Goal: Information Seeking & Learning: Understand process/instructions

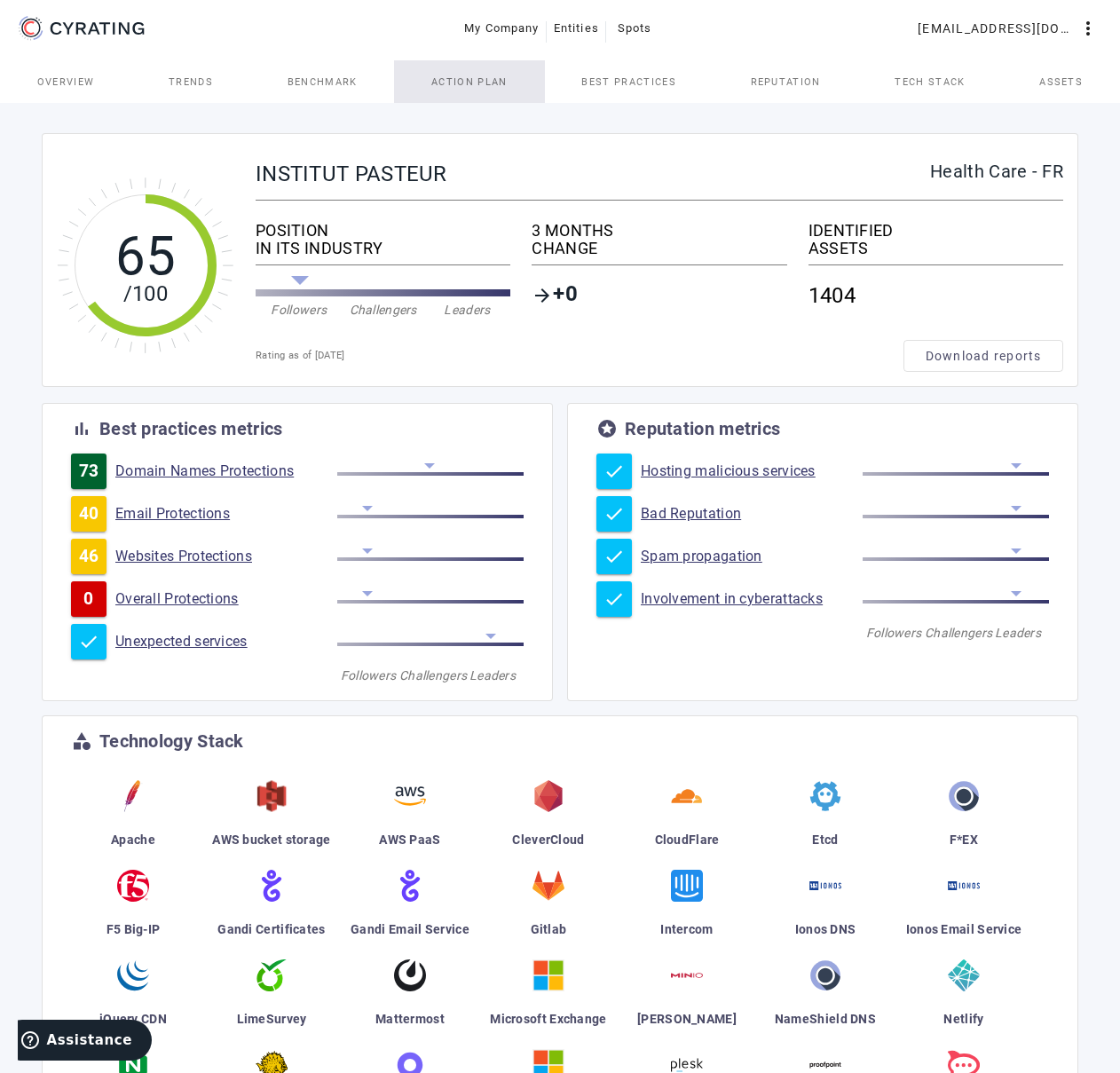
click at [472, 90] on span "Action Plan" at bounding box center [470, 82] width 77 height 43
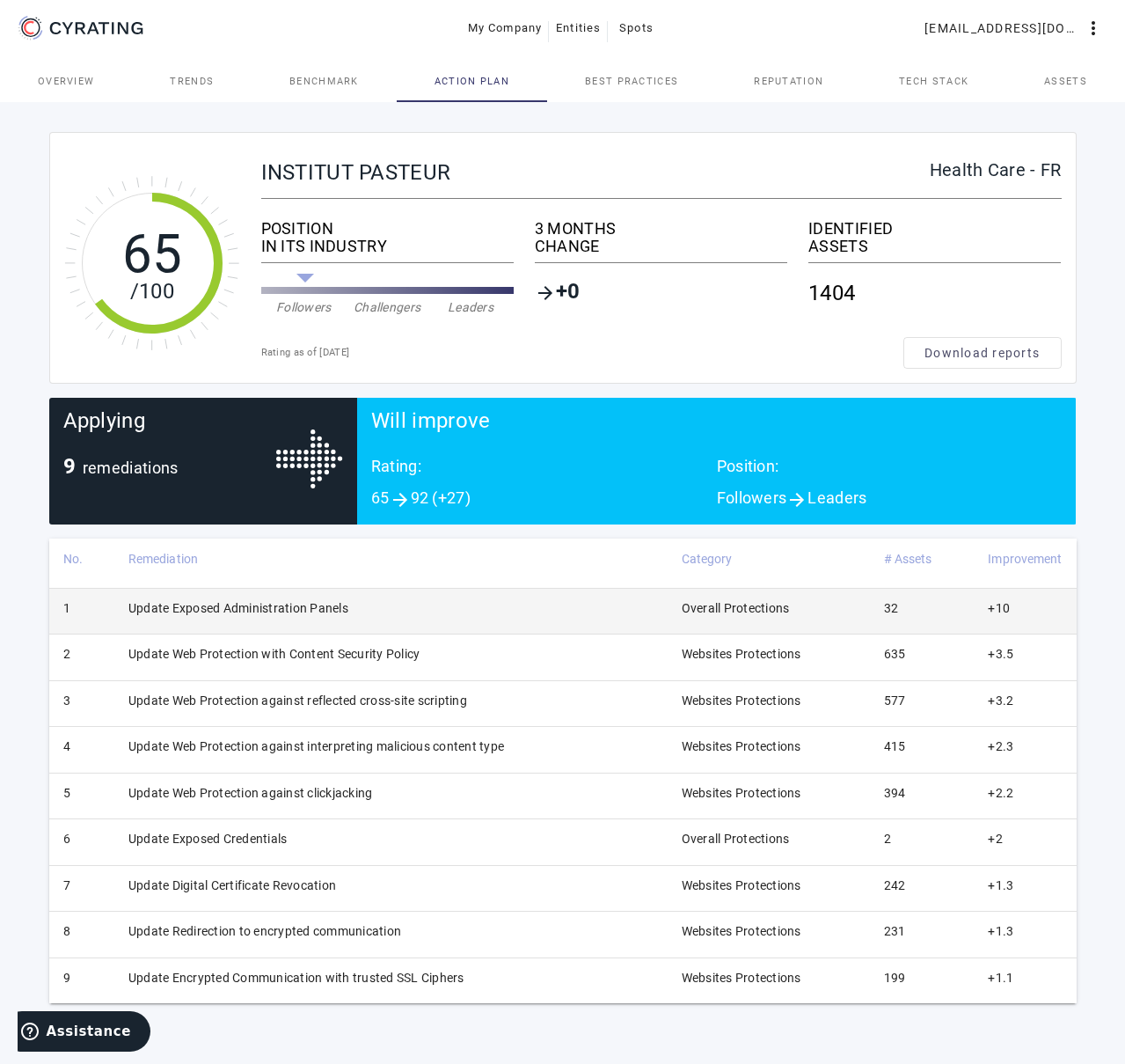
click at [471, 613] on td "Update Exposed Administration Panels" at bounding box center [391, 610] width 554 height 45
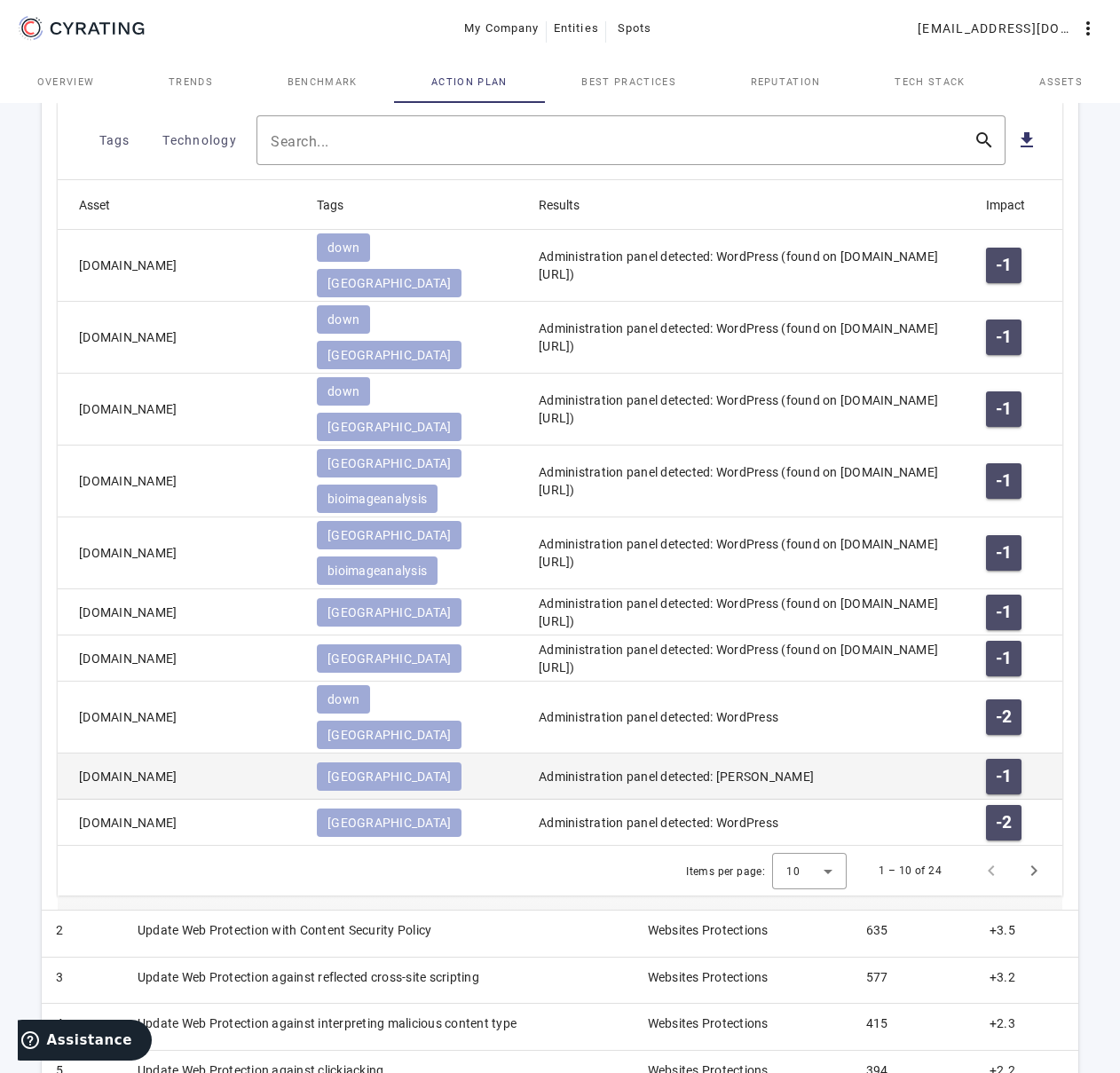
scroll to position [901, 0]
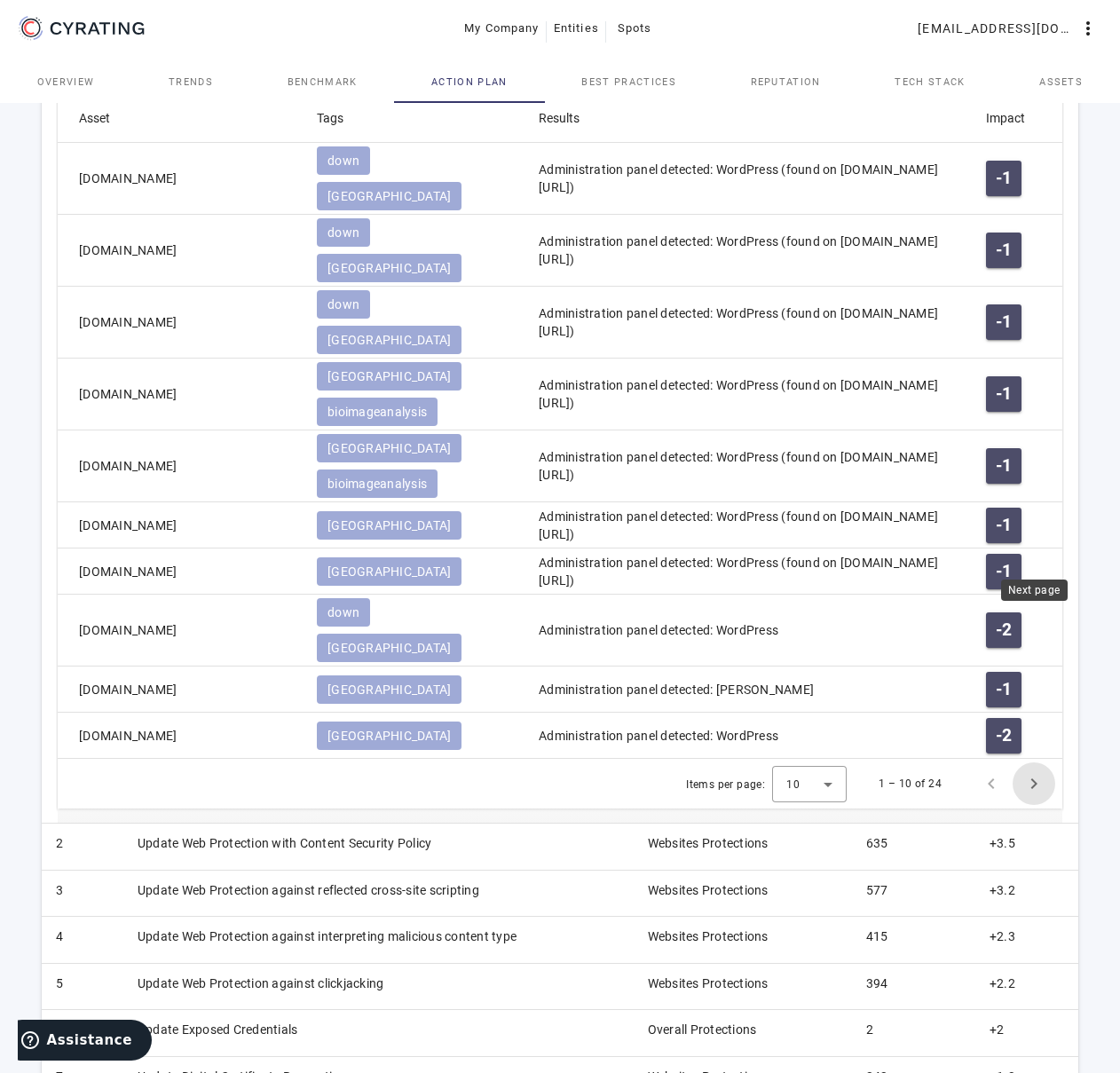
click at [1036, 762] on span "Next page" at bounding box center [1034, 784] width 43 height 43
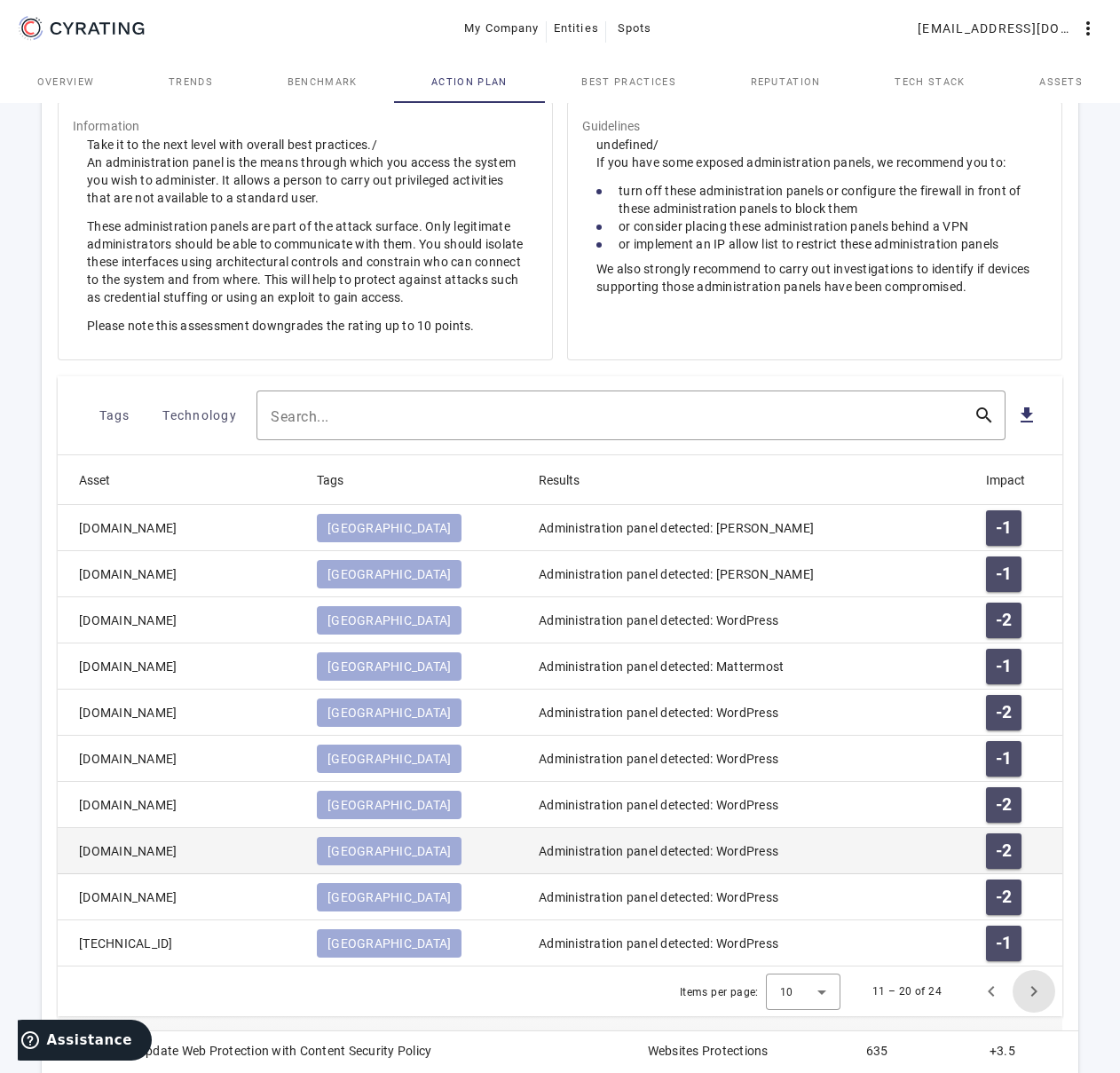
scroll to position [629, 0]
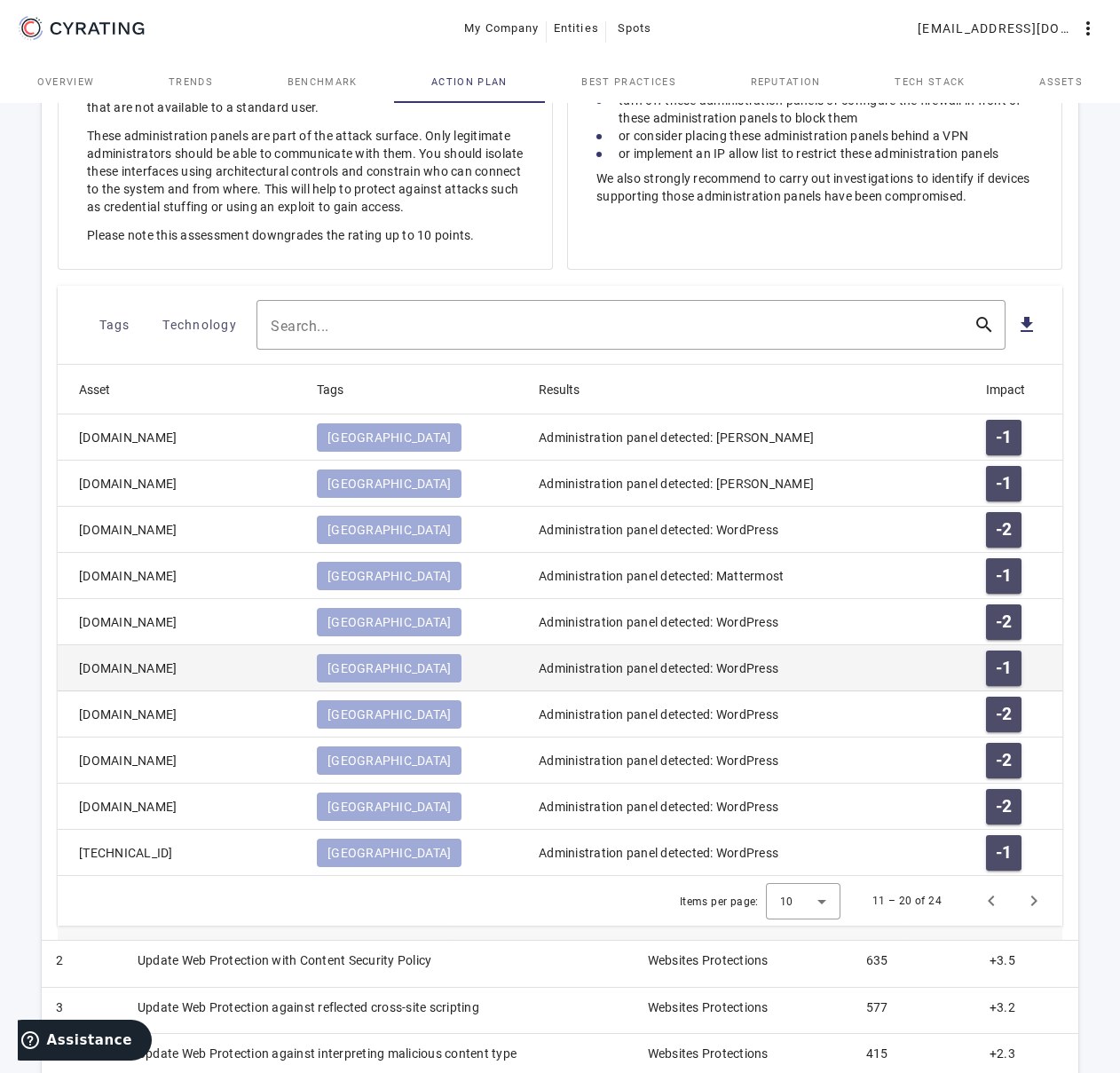
click at [122, 665] on mat-cell "[DOMAIN_NAME]" at bounding box center [180, 668] width 245 height 46
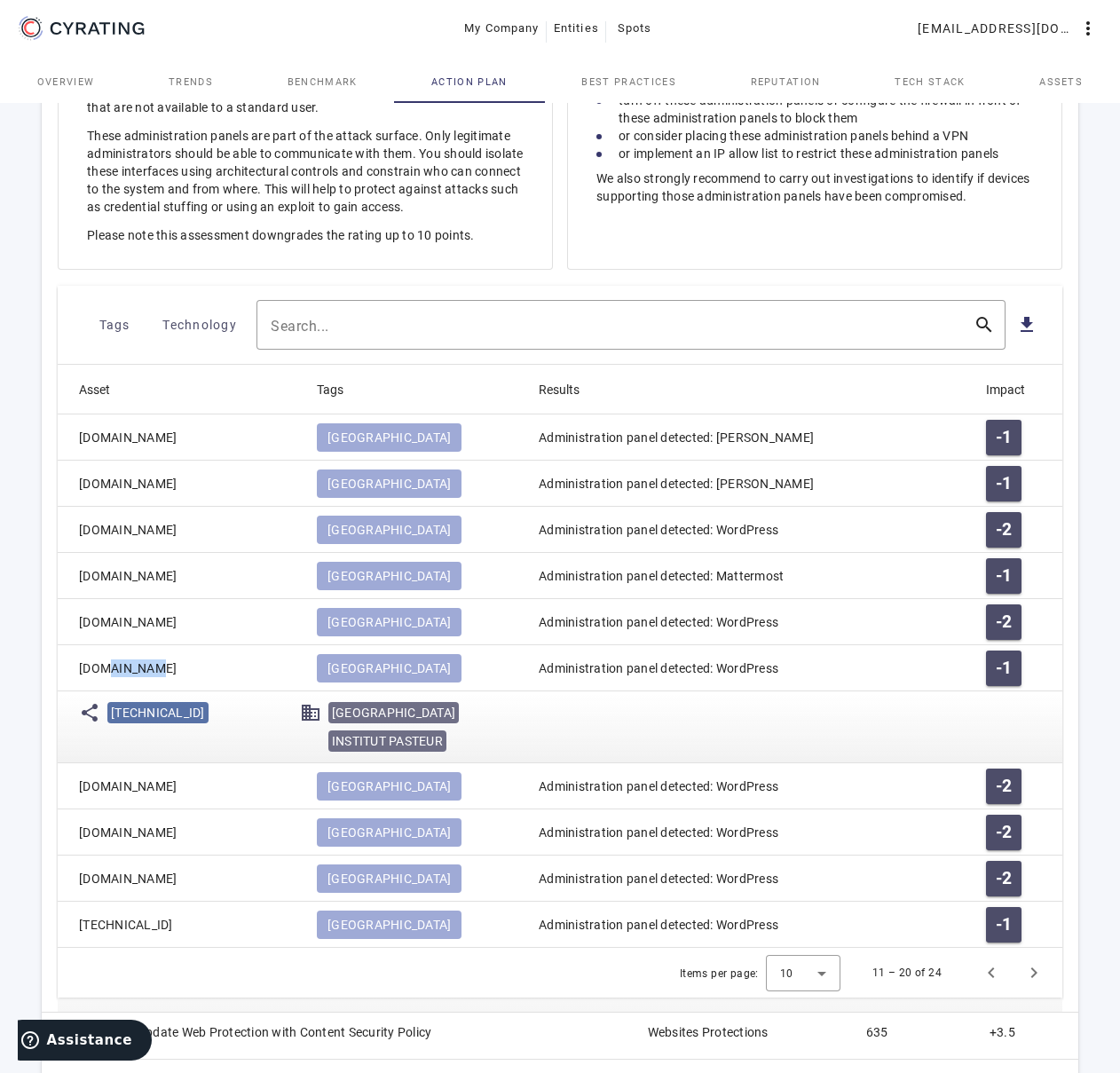
click at [124, 665] on mat-cell "[DOMAIN_NAME]" at bounding box center [180, 668] width 245 height 46
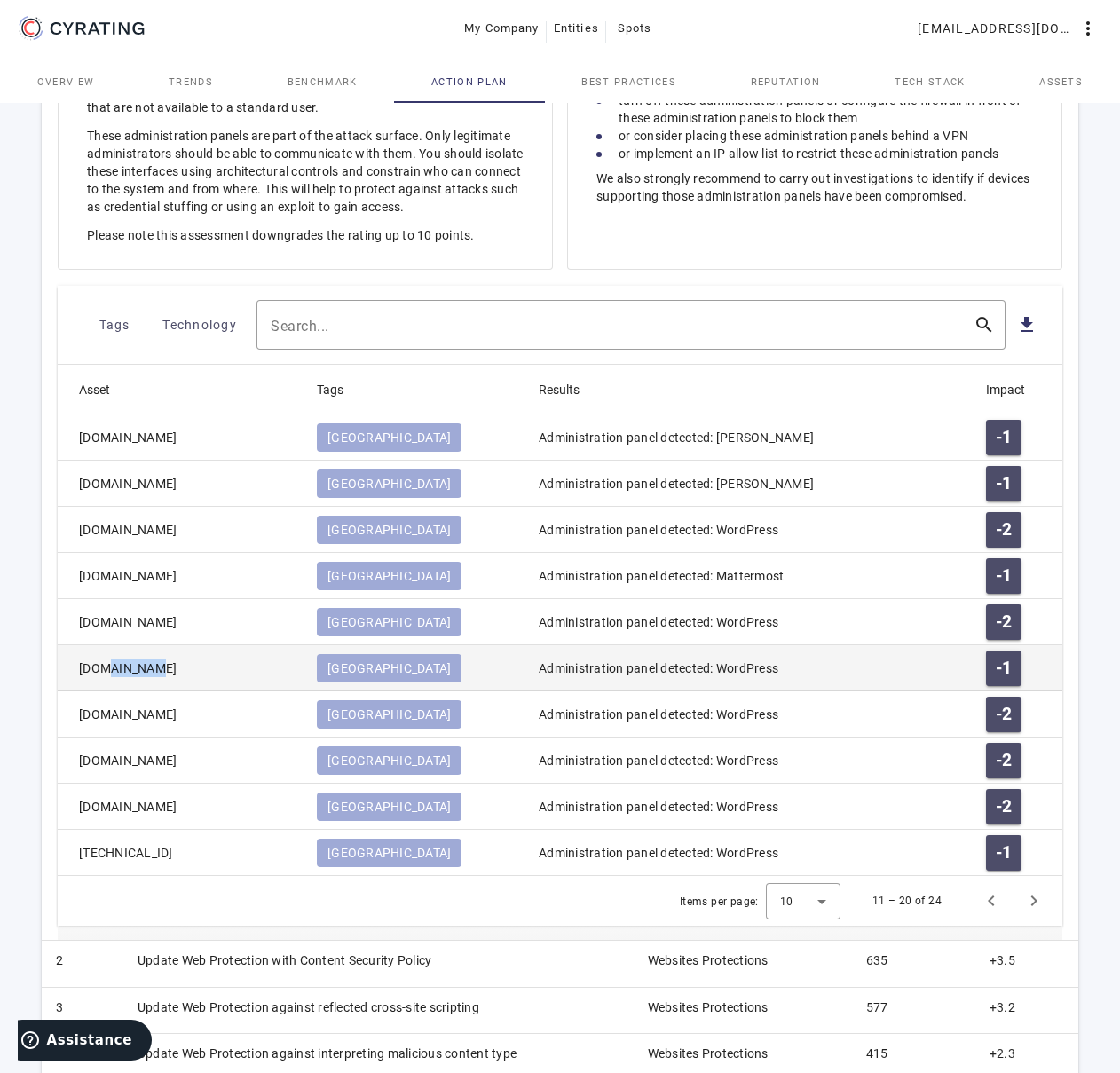
click at [125, 665] on mat-cell "[DOMAIN_NAME]" at bounding box center [180, 668] width 245 height 46
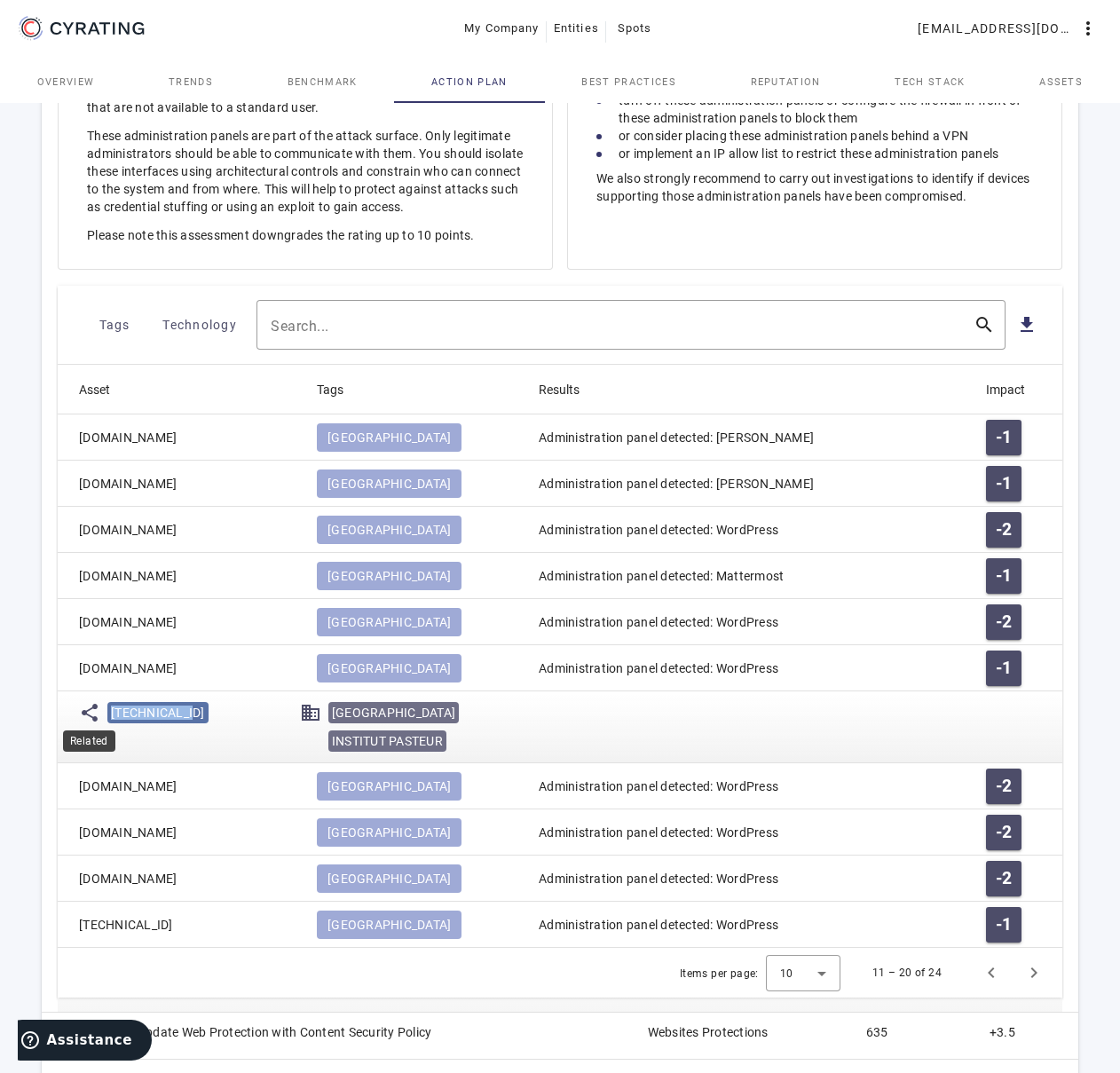
drag, startPoint x: 190, startPoint y: 714, endPoint x: 94, endPoint y: 714, distance: 96.0
click at [94, 714] on div "share [TECHNICAL_ID] domain [GEOGRAPHIC_DATA]" at bounding box center [296, 727] width 434 height 57
copy span "[TECHNICAL_ID]"
click at [221, 667] on mat-cell "[DOMAIN_NAME]" at bounding box center [180, 668] width 245 height 46
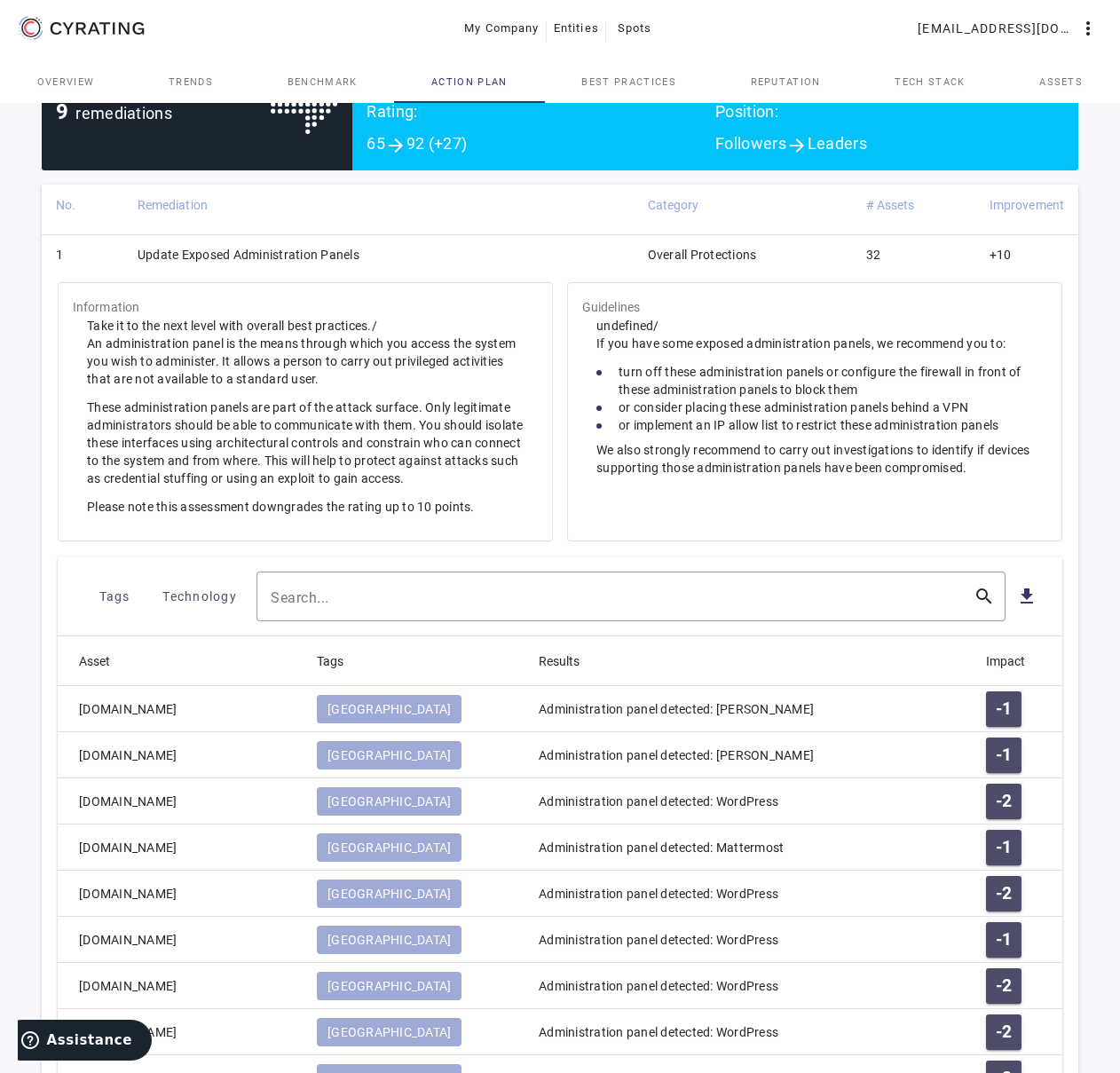
scroll to position [87, 0]
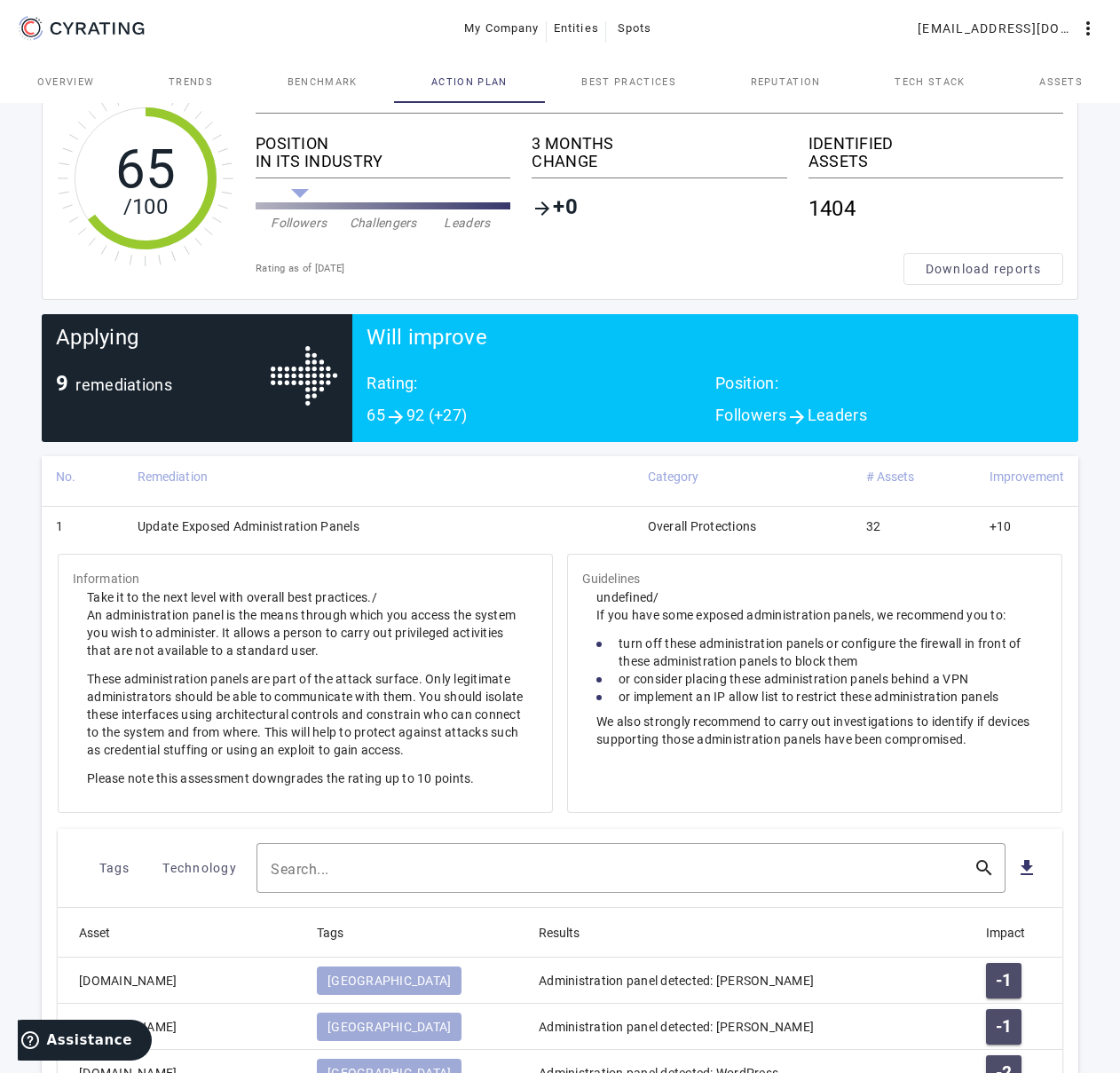
click at [410, 529] on td "Update Exposed Administration Panels" at bounding box center [378, 528] width 510 height 46
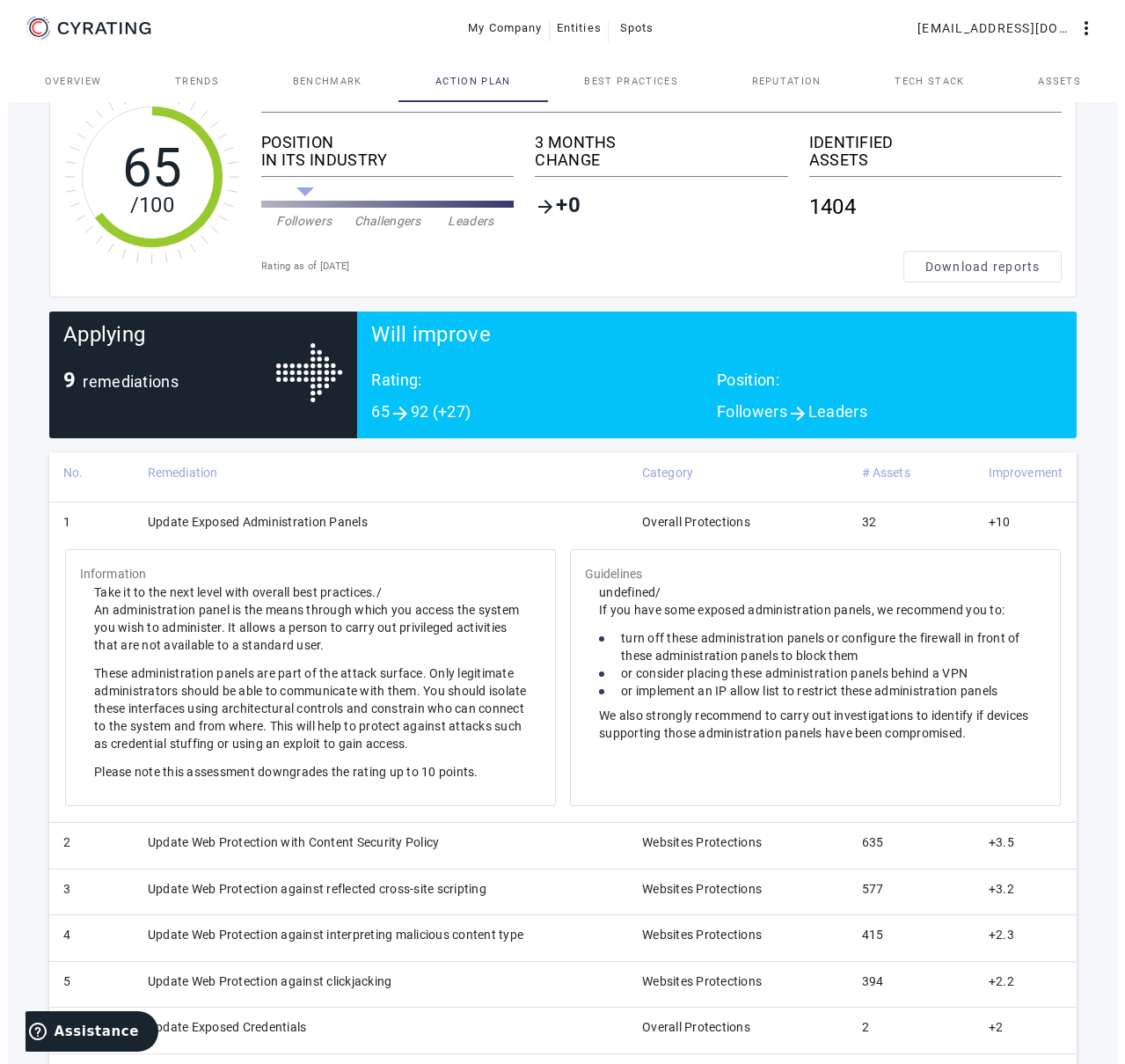
scroll to position [0, 0]
